Goal: Task Accomplishment & Management: Use online tool/utility

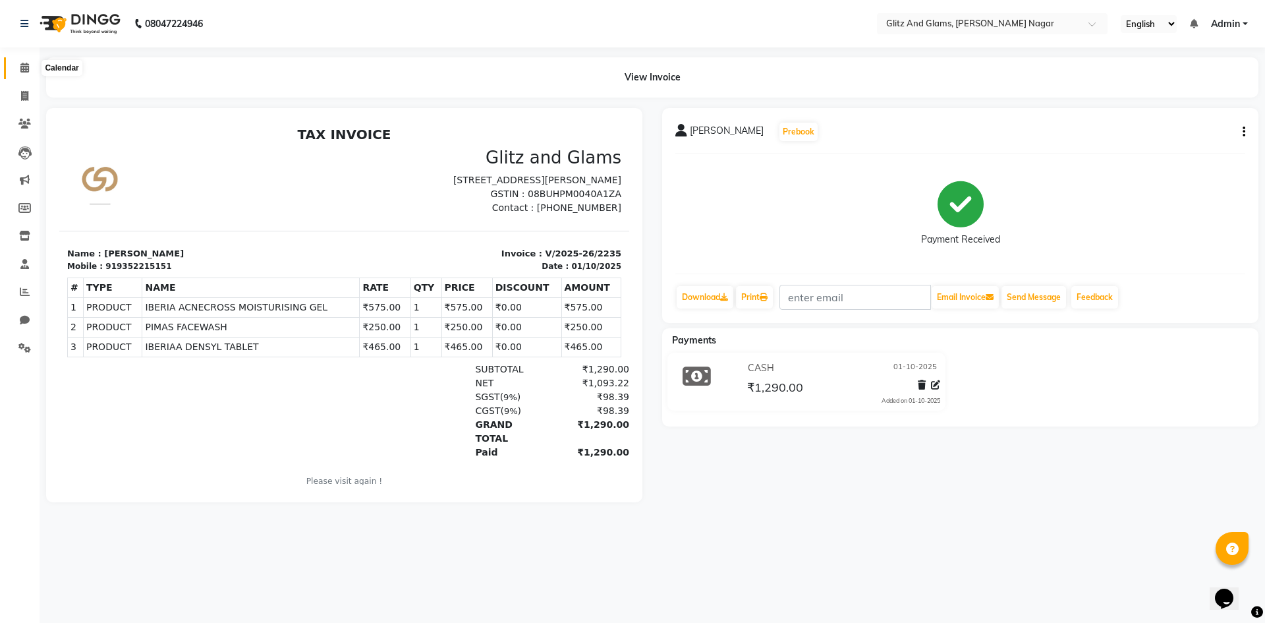
drag, startPoint x: 24, startPoint y: 63, endPoint x: 31, endPoint y: 66, distance: 7.7
click at [25, 63] on icon at bounding box center [24, 68] width 9 height 10
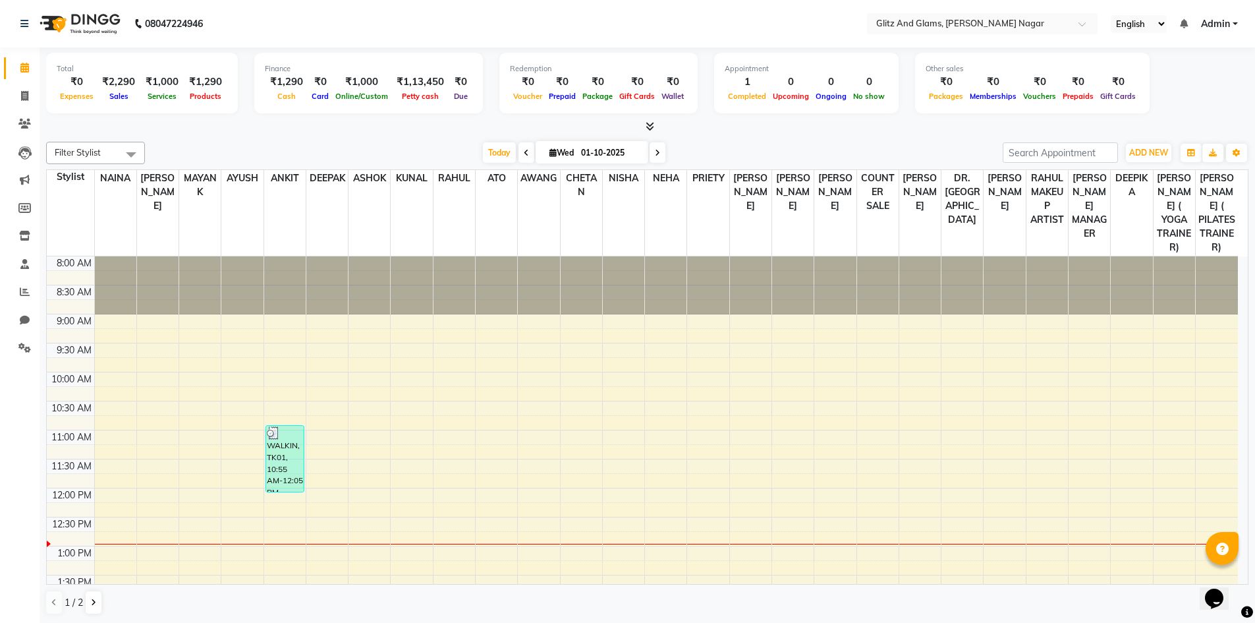
click at [368, 121] on div at bounding box center [647, 127] width 1202 height 14
click at [26, 98] on icon at bounding box center [24, 96] width 7 height 10
select select "service"
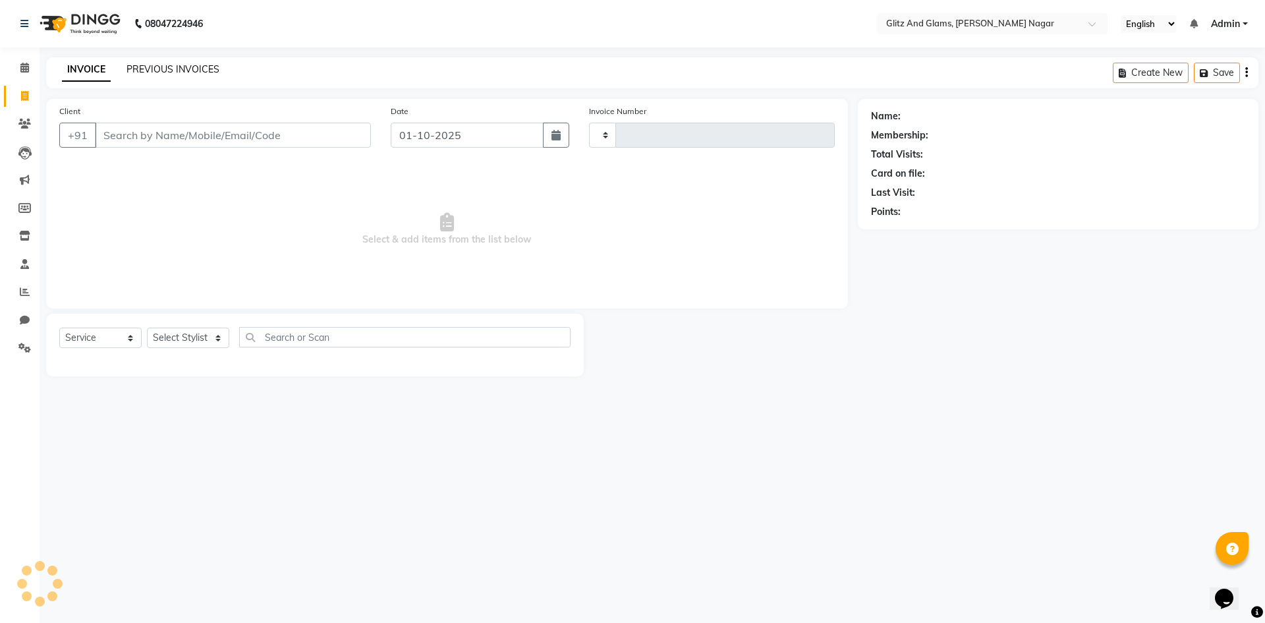
type input "2236"
select select "8316"
click at [196, 68] on link "PREVIOUS INVOICES" at bounding box center [173, 69] width 93 height 12
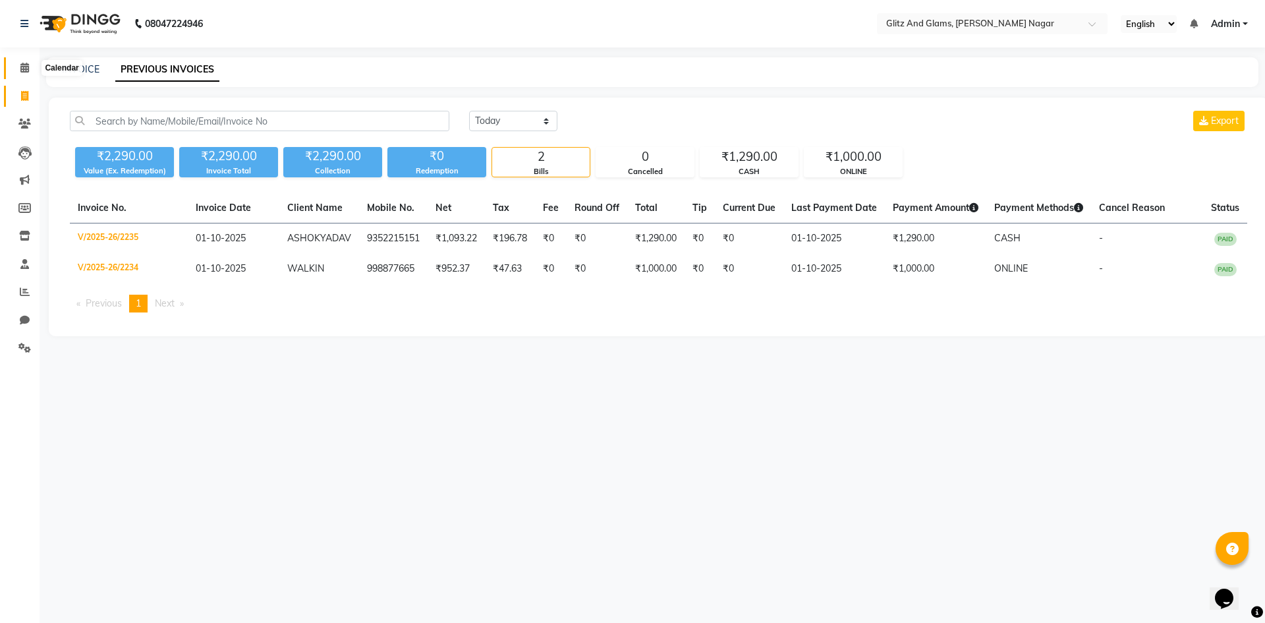
click at [18, 69] on span at bounding box center [24, 68] width 23 height 15
